Goal: Information Seeking & Learning: Learn about a topic

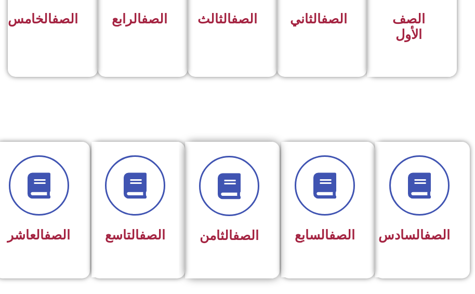
scroll to position [364, 0]
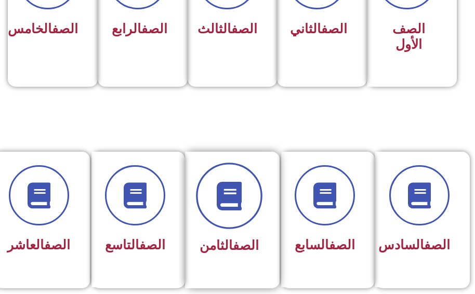
click at [223, 213] on span at bounding box center [229, 196] width 67 height 67
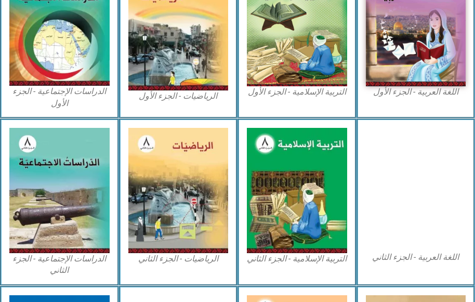
scroll to position [260, 0]
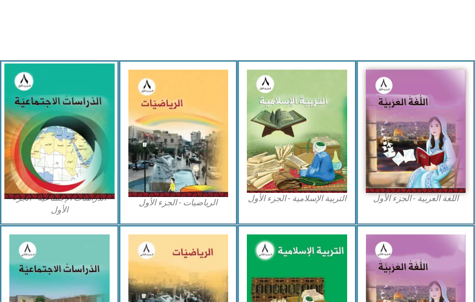
click at [41, 157] on img at bounding box center [59, 130] width 110 height 135
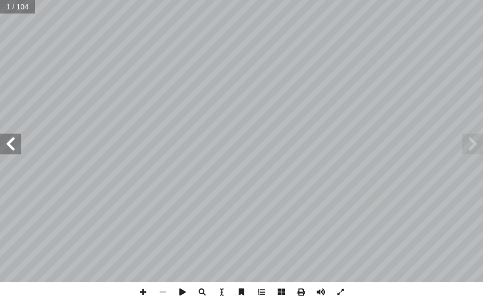
click at [12, 139] on span at bounding box center [10, 144] width 21 height 21
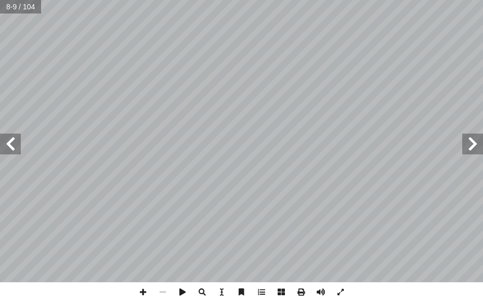
click at [12, 139] on span at bounding box center [10, 144] width 21 height 21
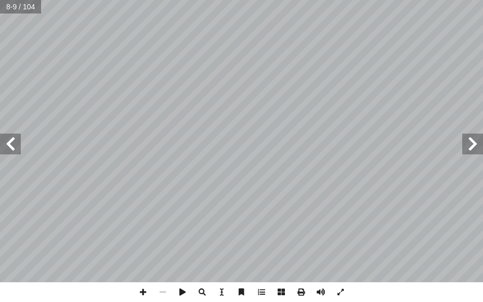
click at [12, 139] on span at bounding box center [10, 144] width 21 height 21
click at [472, 141] on span at bounding box center [472, 144] width 21 height 21
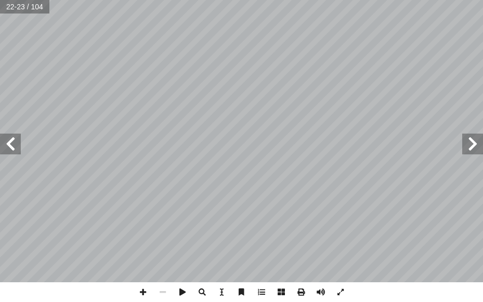
click at [472, 141] on span at bounding box center [472, 144] width 21 height 21
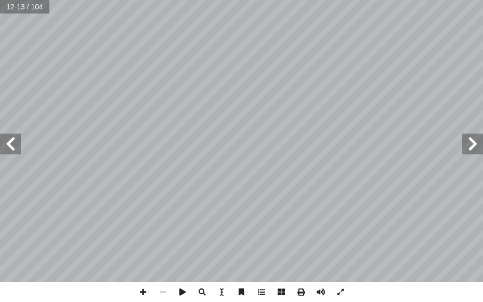
click at [10, 143] on span at bounding box center [10, 144] width 21 height 21
click at [10, 144] on span at bounding box center [10, 144] width 21 height 21
click at [10, 145] on span at bounding box center [10, 144] width 21 height 21
click at [478, 136] on span at bounding box center [472, 144] width 21 height 21
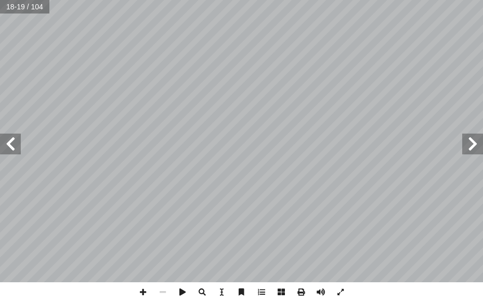
click at [478, 138] on span at bounding box center [472, 144] width 21 height 21
click at [472, 139] on span at bounding box center [472, 144] width 21 height 21
click at [8, 143] on span at bounding box center [10, 144] width 21 height 21
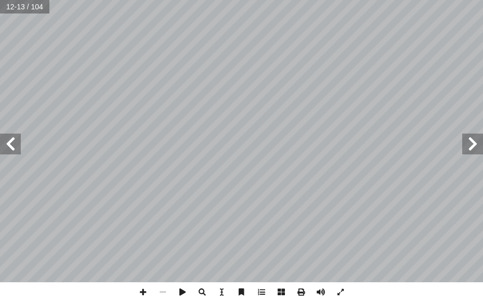
click at [8, 143] on span at bounding box center [10, 144] width 21 height 21
click at [146, 295] on span at bounding box center [143, 292] width 20 height 20
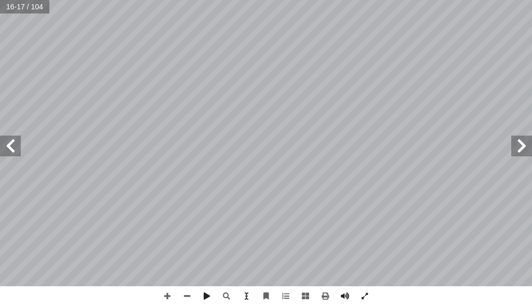
click at [13, 138] on span at bounding box center [10, 146] width 21 height 21
click at [373, 287] on div "١ 4 ت: ْ م َّ ل َ ع َ نا ت أ ا ، ّ ي ِ ب َ ر َ الع ِ ن َ ط َ في الو ِ الجبال ُ …" at bounding box center [266, 153] width 532 height 306
click at [390, 289] on div "١ 4 ت: ْ م َّ ل َ ع َ نا ت أ ا ، ّ ي ِ ب َ ر َ الع ِ ن َ ط َ في الو ِ الجبال ُ …" at bounding box center [266, 153] width 532 height 306
click at [10, 148] on span at bounding box center [10, 146] width 21 height 21
click at [194, 44] on html "الصفحة الرئيسية الصف الأول الصف الثاني الصف الثالث الصف الرابع الصف الخامس الصف…" at bounding box center [266, 22] width 532 height 44
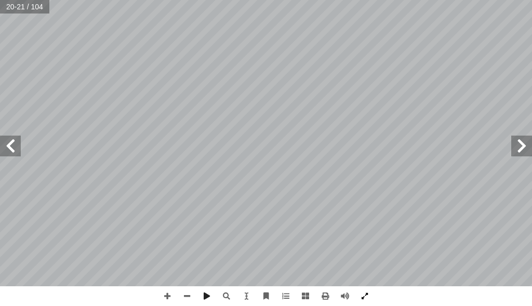
click at [363, 288] on div "١6 ش: ِ ناق ُ ن َ ، و ُ ر ِّ ك َ ف ُ ن سمية. َّ الت َ ل�لة َ د ُ ر ِّ س َ ف ُ خ…" at bounding box center [266, 153] width 532 height 306
